Goal: Task Accomplishment & Management: Complete application form

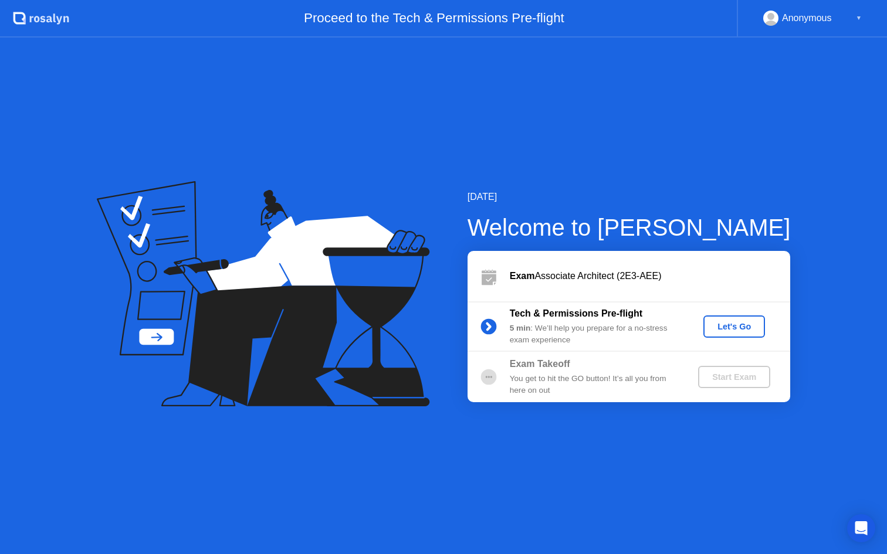
click at [743, 323] on div "Let's Go" at bounding box center [734, 326] width 52 height 9
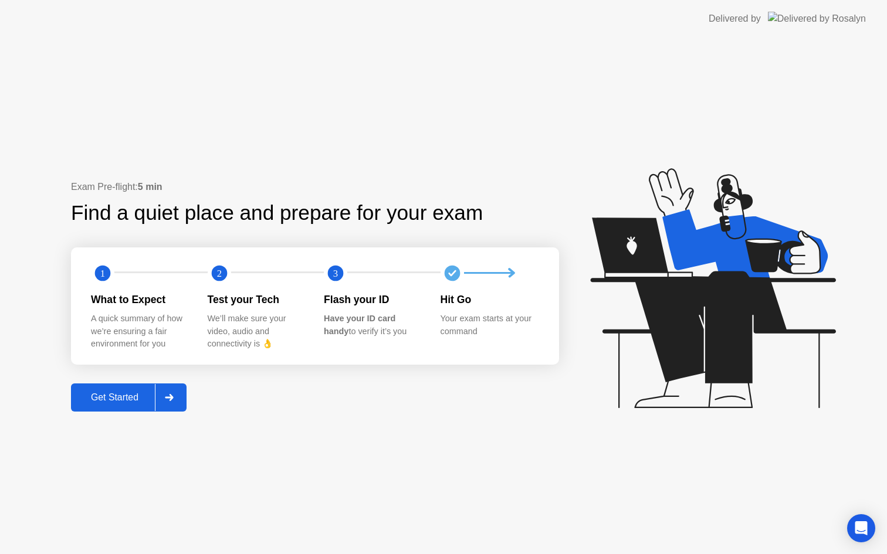
click at [117, 397] on div "Get Started" at bounding box center [115, 397] width 80 height 11
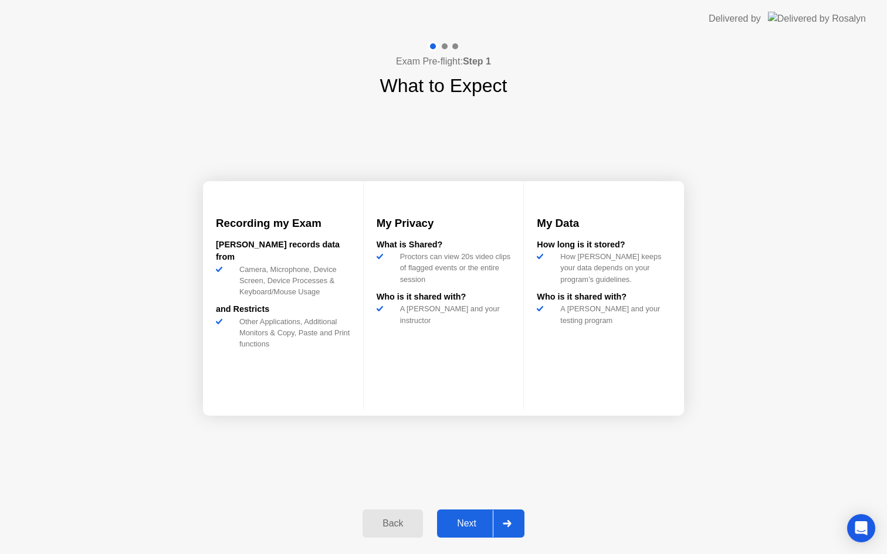
click at [458, 523] on div "Next" at bounding box center [467, 524] width 52 height 11
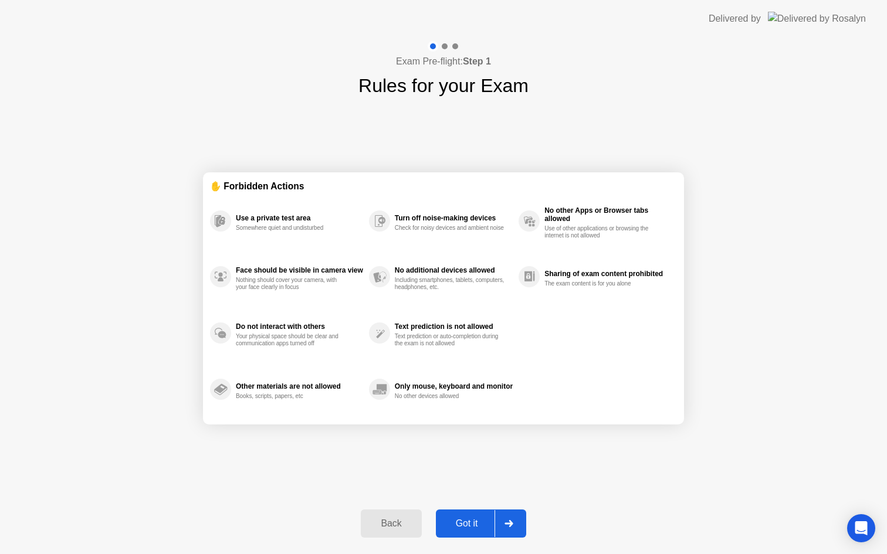
click at [458, 520] on div "Got it" at bounding box center [466, 524] width 55 height 11
select select "Available cameras"
select select "Available speakers"
select select "Available microphones"
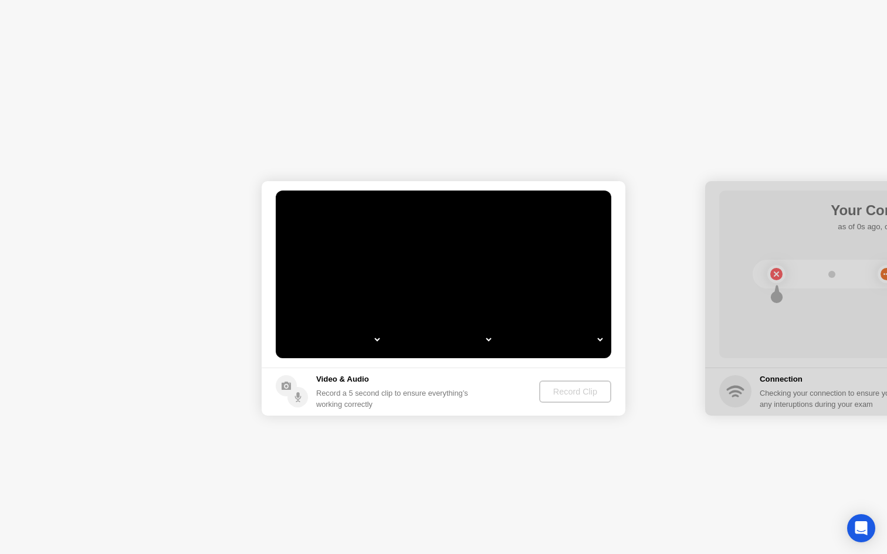
select select "**********"
select select "*******"
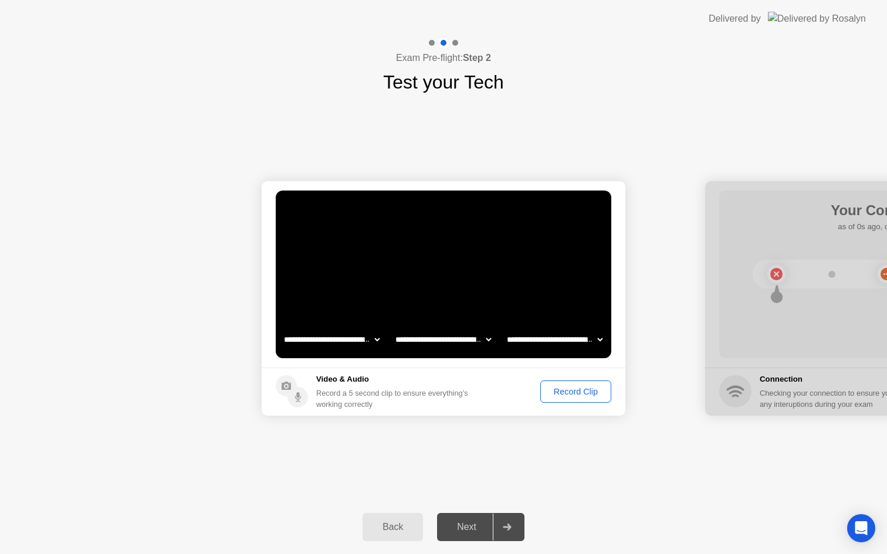
click at [590, 394] on div "Record Clip" at bounding box center [575, 391] width 63 height 9
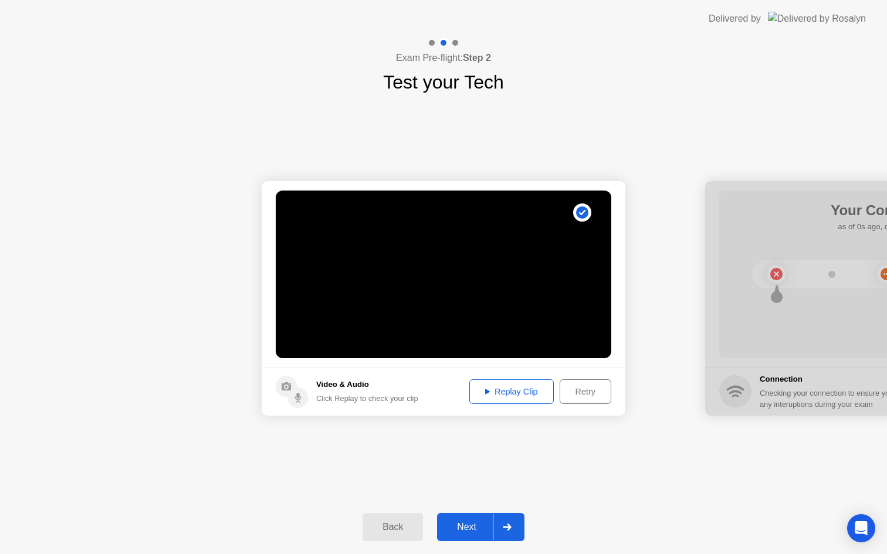
click at [462, 533] on div "Next" at bounding box center [467, 527] width 52 height 11
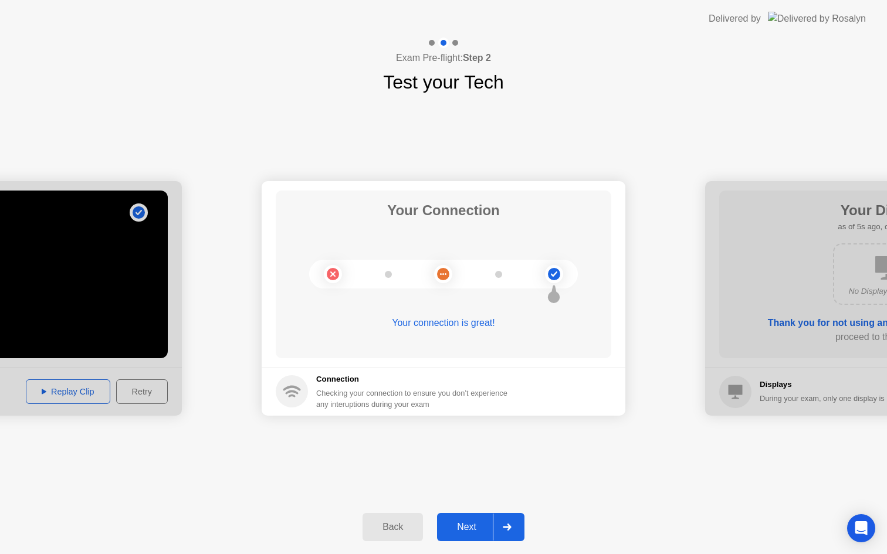
click at [465, 526] on div "Next" at bounding box center [467, 527] width 52 height 11
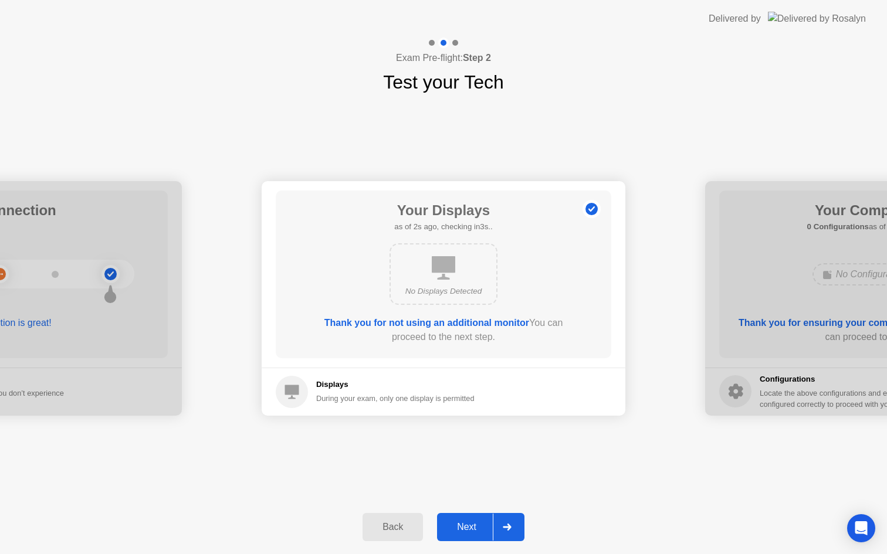
click at [459, 518] on button "Next" at bounding box center [480, 527] width 87 height 28
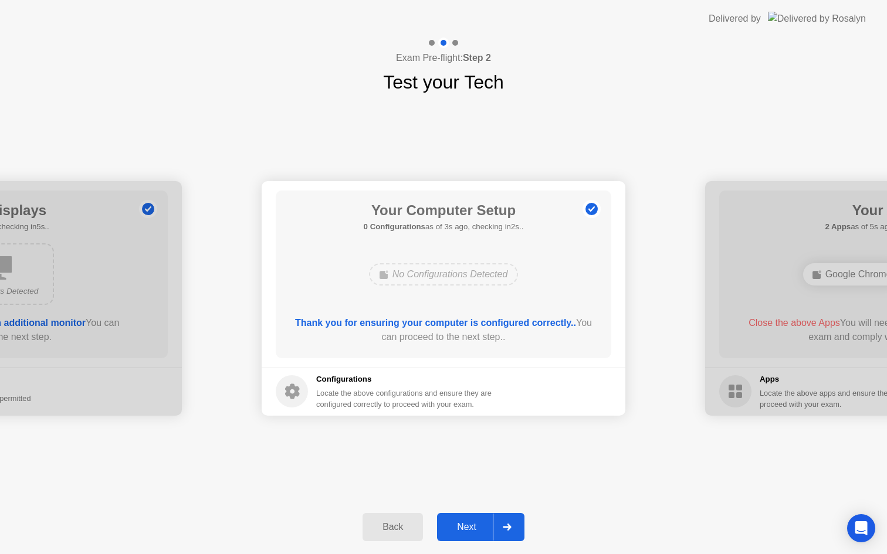
click at [459, 518] on button "Next" at bounding box center [480, 527] width 87 height 28
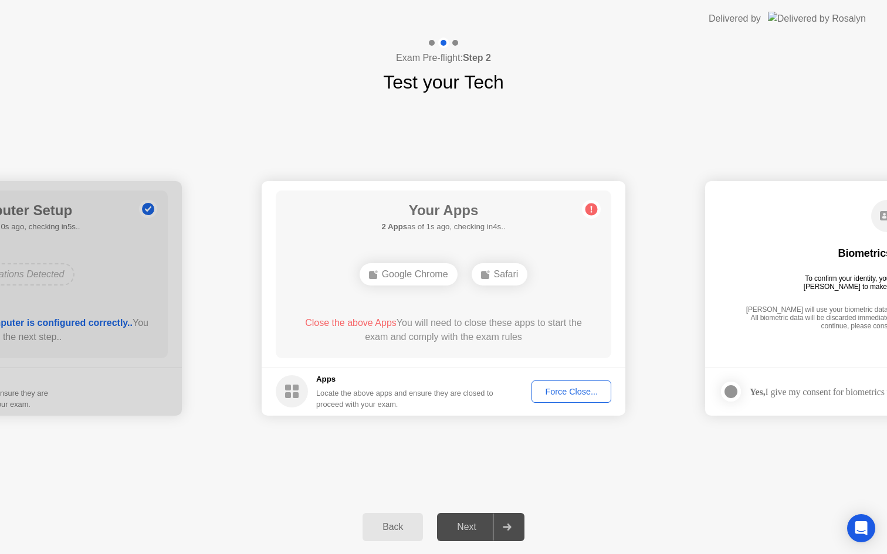
click at [555, 404] on footer "Apps Locate the above apps and ensure they are closed to proceed with your exam…" at bounding box center [444, 392] width 364 height 48
click at [555, 390] on div "Force Close..." at bounding box center [572, 391] width 72 height 9
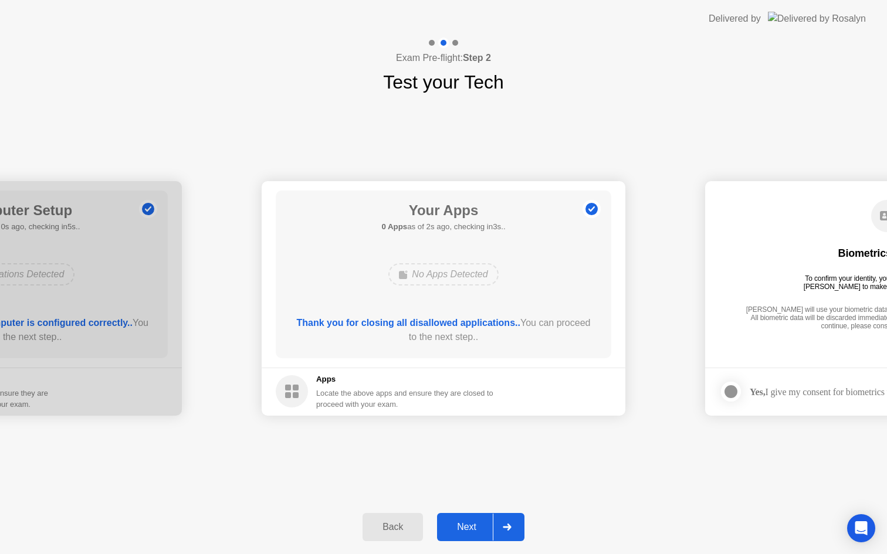
click at [481, 533] on div "Next" at bounding box center [467, 527] width 52 height 11
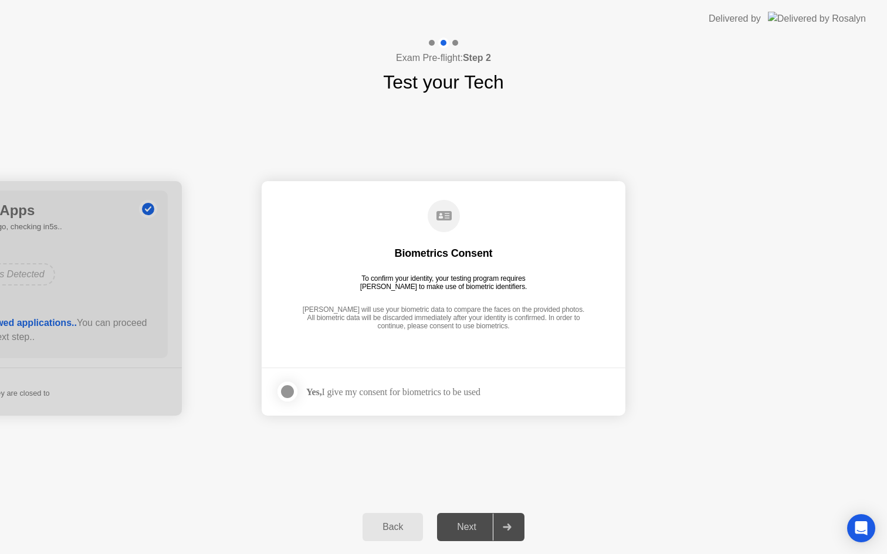
click at [481, 533] on div "Next" at bounding box center [467, 527] width 52 height 11
click at [399, 389] on div "Yes, I give my consent for biometrics to be used" at bounding box center [393, 392] width 174 height 11
click at [289, 391] on div at bounding box center [287, 392] width 14 height 14
click at [466, 524] on div "Next" at bounding box center [467, 527] width 52 height 11
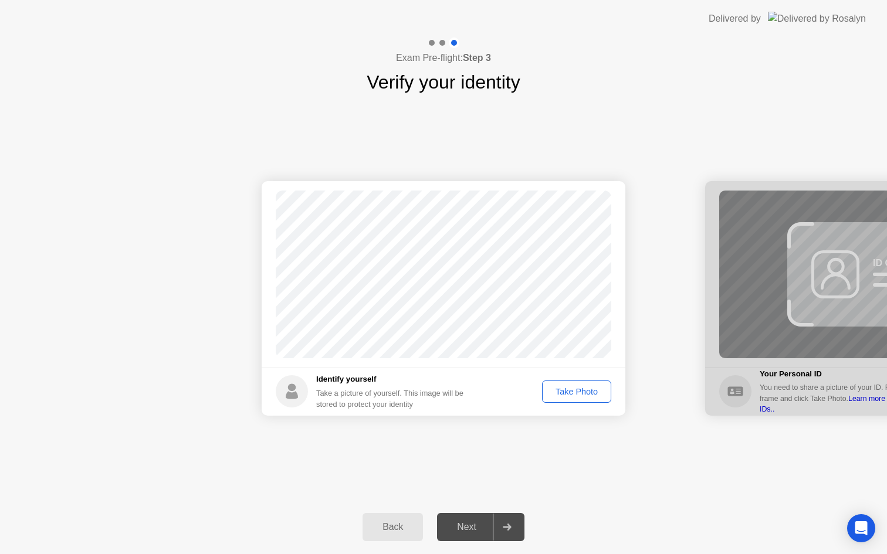
click at [466, 524] on div "Next" at bounding box center [467, 527] width 52 height 11
click at [567, 388] on div "Take Photo" at bounding box center [576, 391] width 61 height 9
click at [469, 527] on div "Next" at bounding box center [467, 527] width 52 height 11
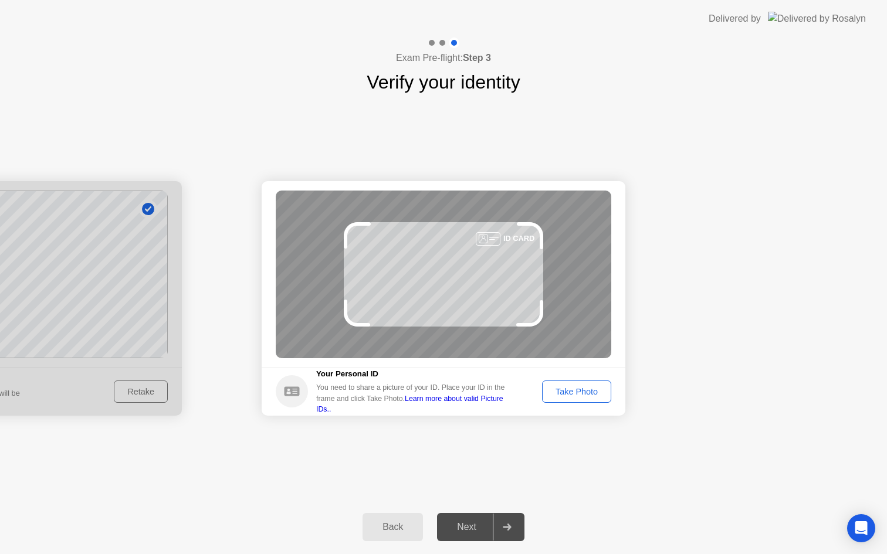
click at [570, 403] on footer "Your Personal ID You need to share a picture of your ID. Place your ID in the f…" at bounding box center [444, 392] width 364 height 48
click at [570, 397] on div "Take Photo" at bounding box center [576, 391] width 61 height 9
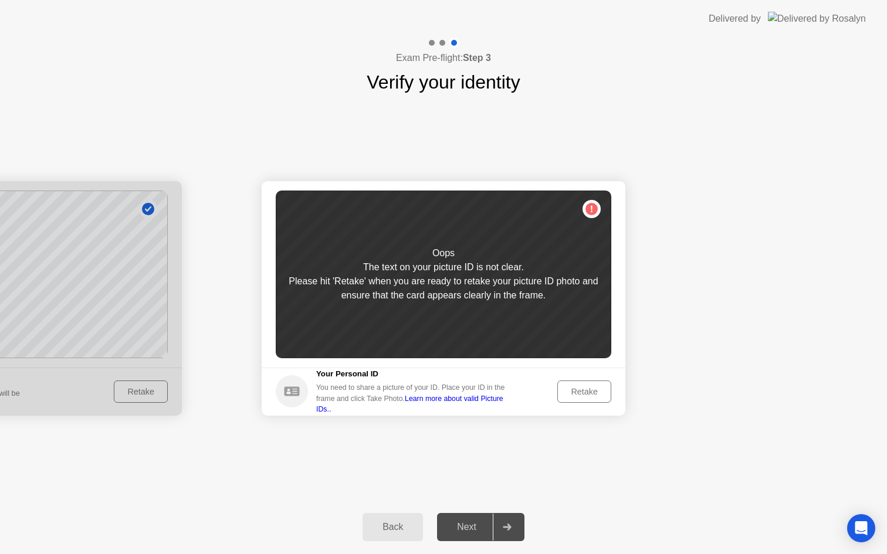
click at [570, 397] on div "Retake" at bounding box center [584, 391] width 46 height 9
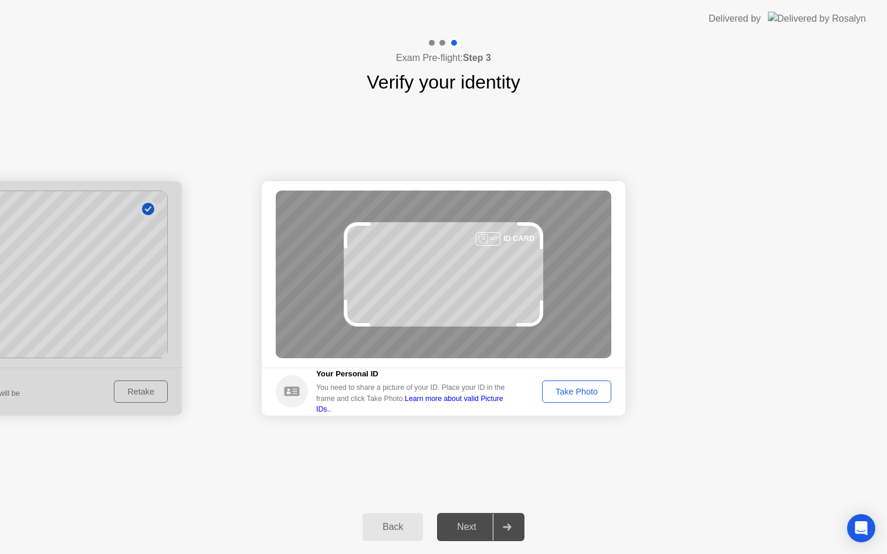
click at [563, 397] on div "Take Photo" at bounding box center [576, 391] width 61 height 9
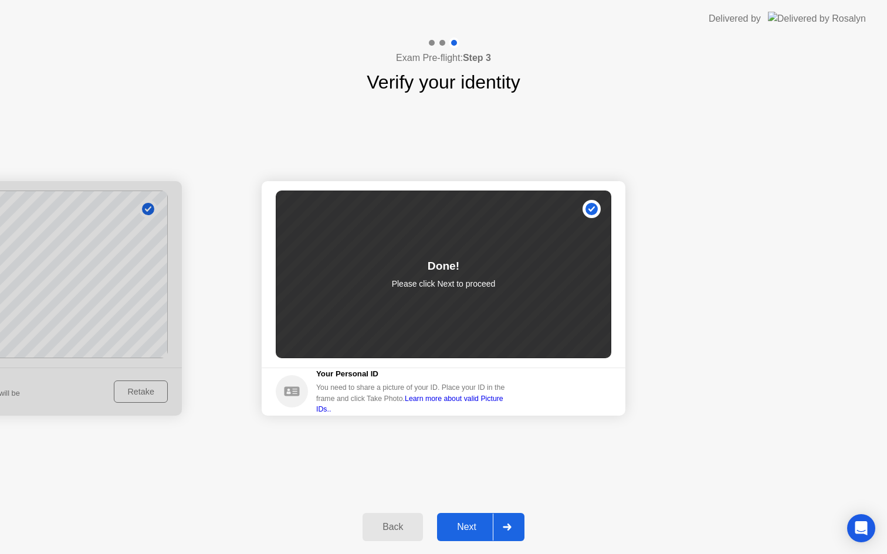
click at [456, 517] on button "Next" at bounding box center [480, 527] width 87 height 28
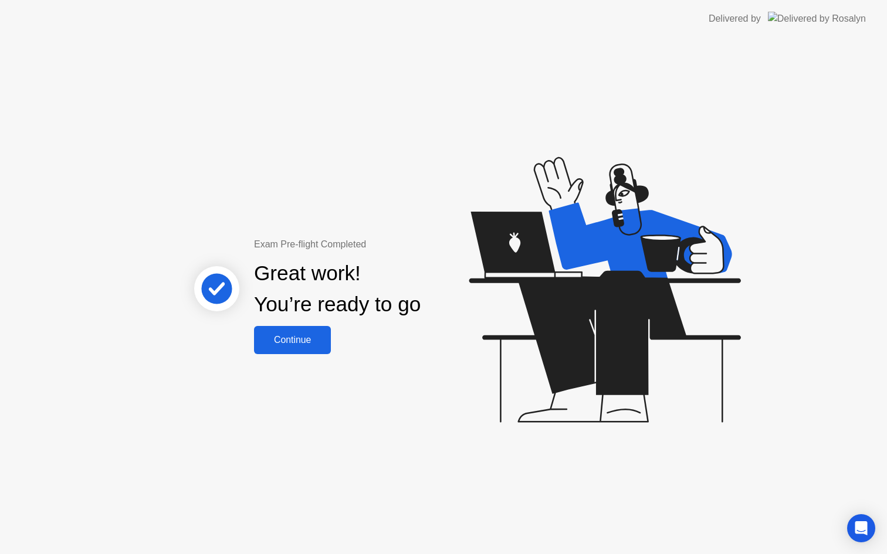
click at [300, 335] on div "Continue" at bounding box center [293, 340] width 70 height 11
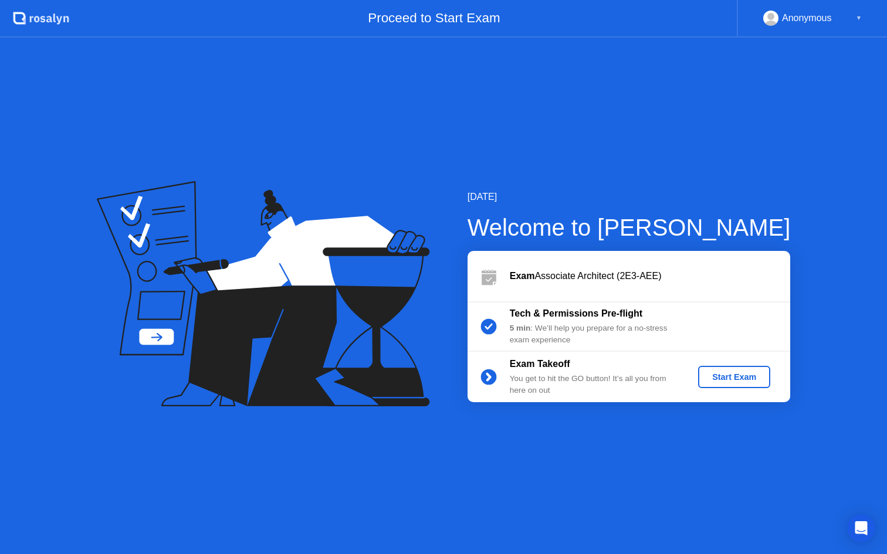
click at [727, 378] on div "Start Exam" at bounding box center [734, 377] width 63 height 9
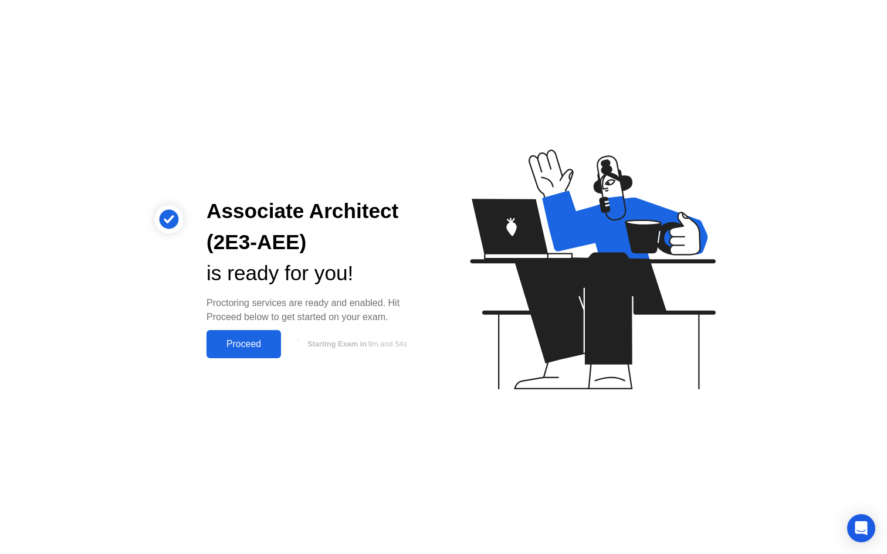
click at [188, 347] on div at bounding box center [168, 277] width 47 height 162
click at [211, 348] on div "Proceed" at bounding box center [243, 344] width 67 height 11
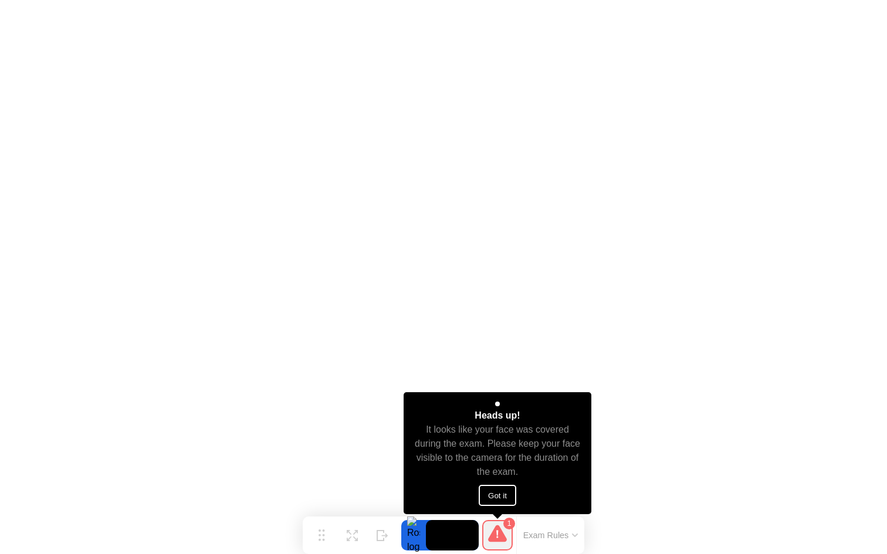
click at [497, 493] on button "Got it" at bounding box center [498, 495] width 38 height 21
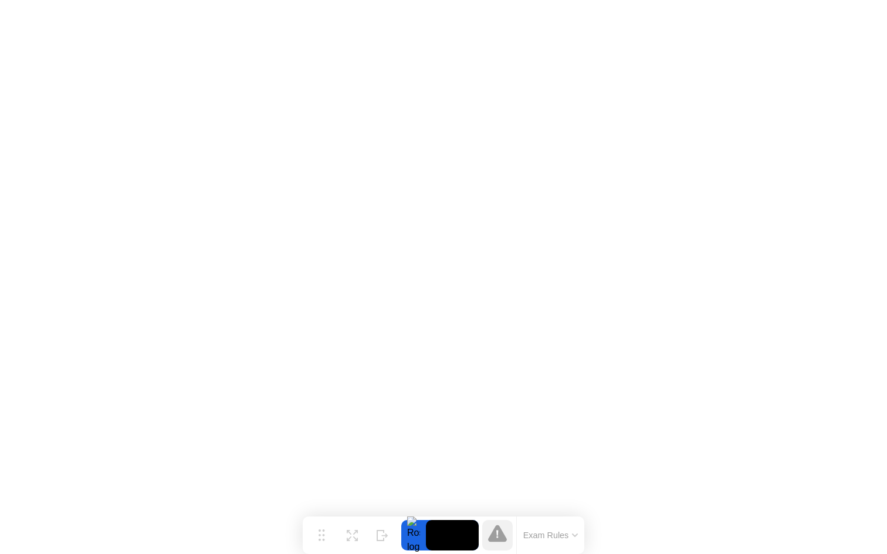
click at [572, 536] on icon at bounding box center [575, 536] width 6 height 4
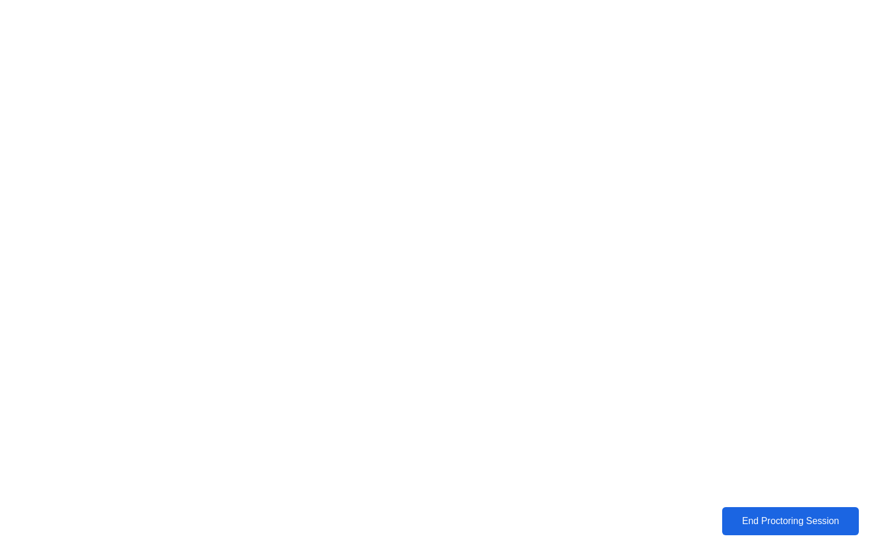
click at [767, 521] on div "End Proctoring Session" at bounding box center [790, 521] width 140 height 11
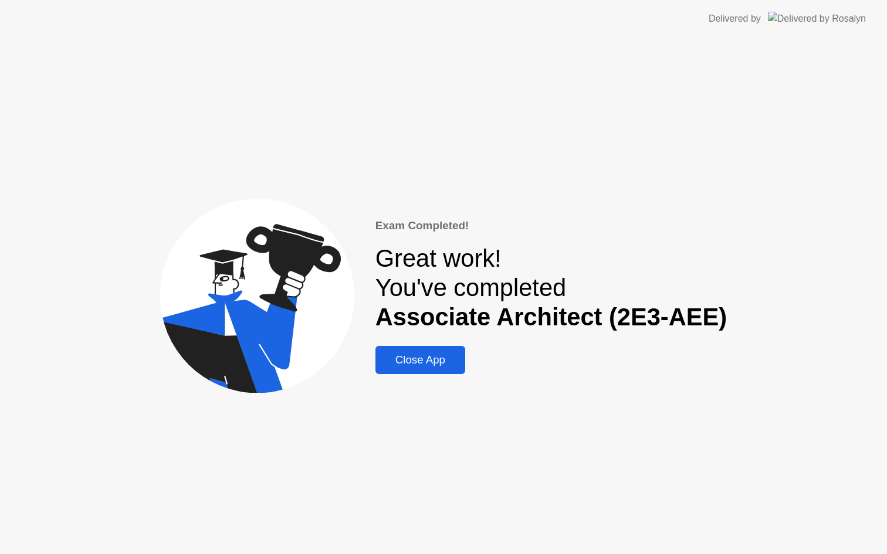
click at [436, 364] on div "Close App" at bounding box center [420, 360] width 83 height 13
